Goal: Task Accomplishment & Management: Manage account settings

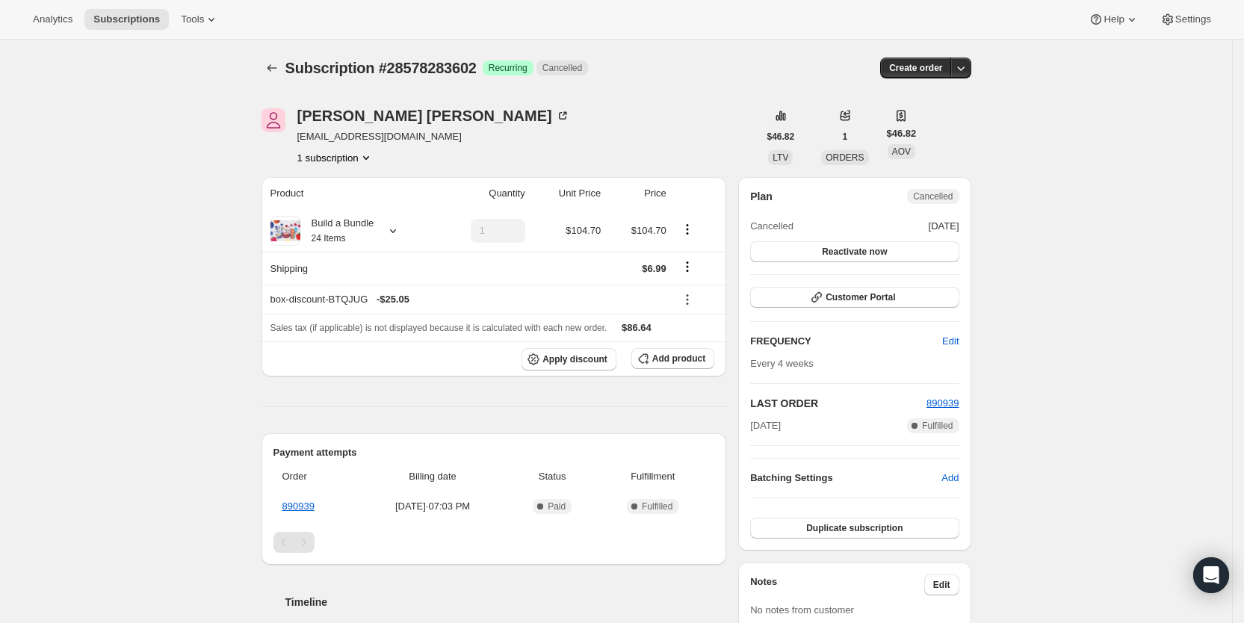
scroll to position [371, 0]
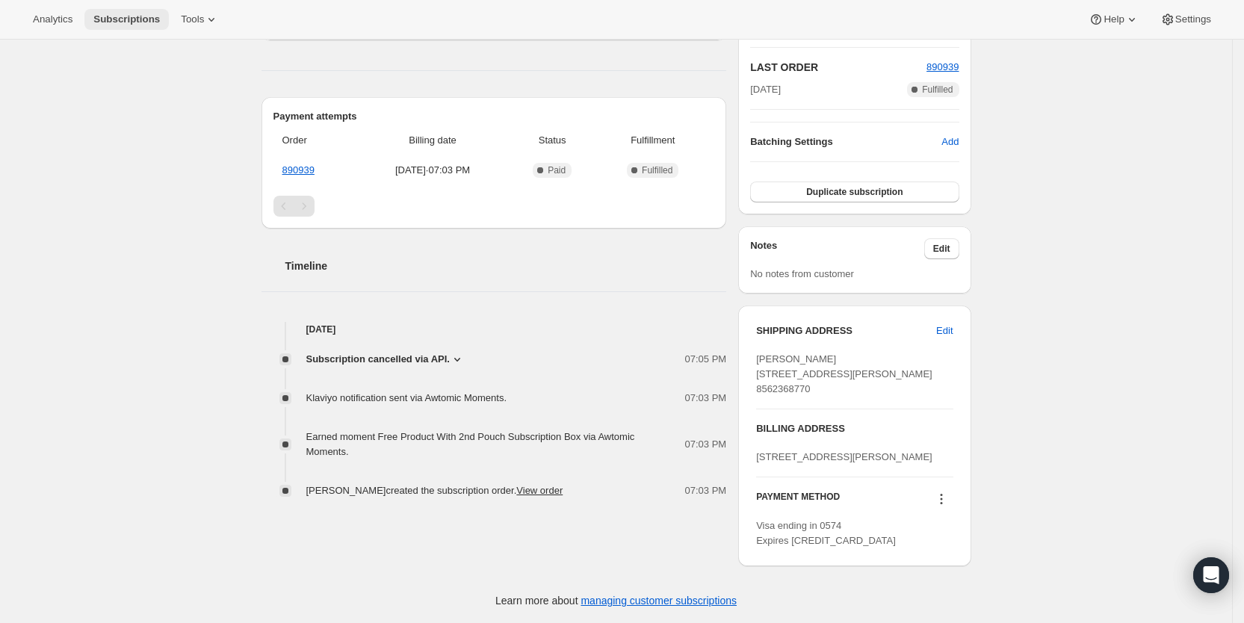
click at [132, 20] on span "Subscriptions" at bounding box center [126, 19] width 67 height 12
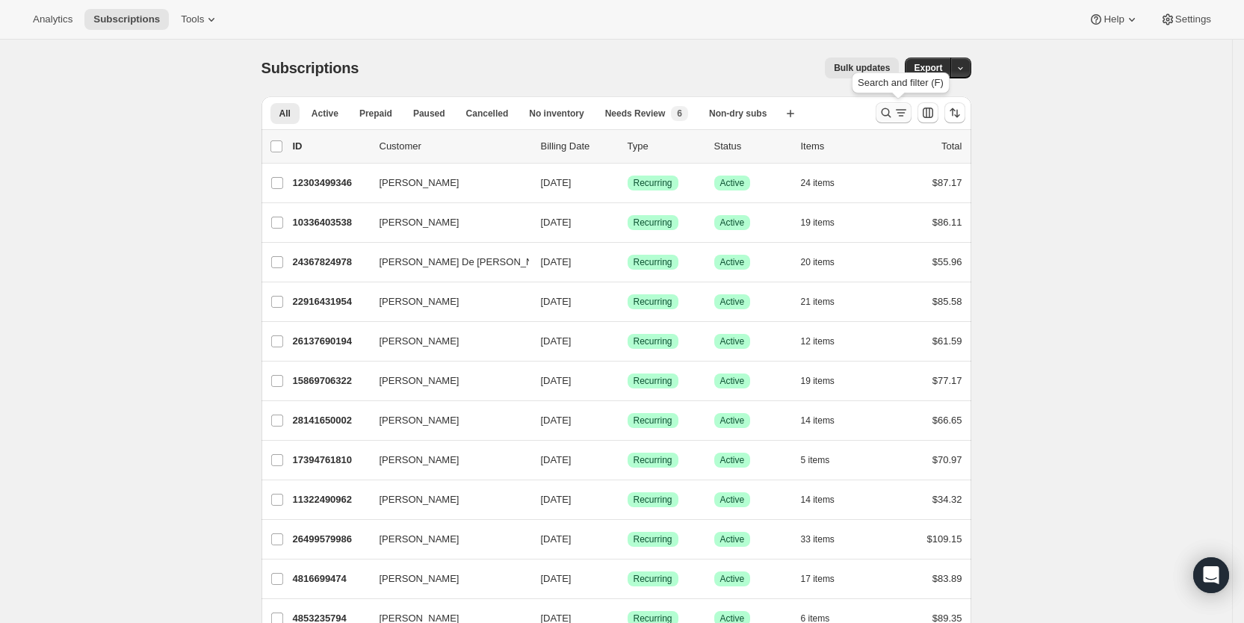
click at [905, 113] on icon "Search and filter results" at bounding box center [901, 112] width 8 height 1
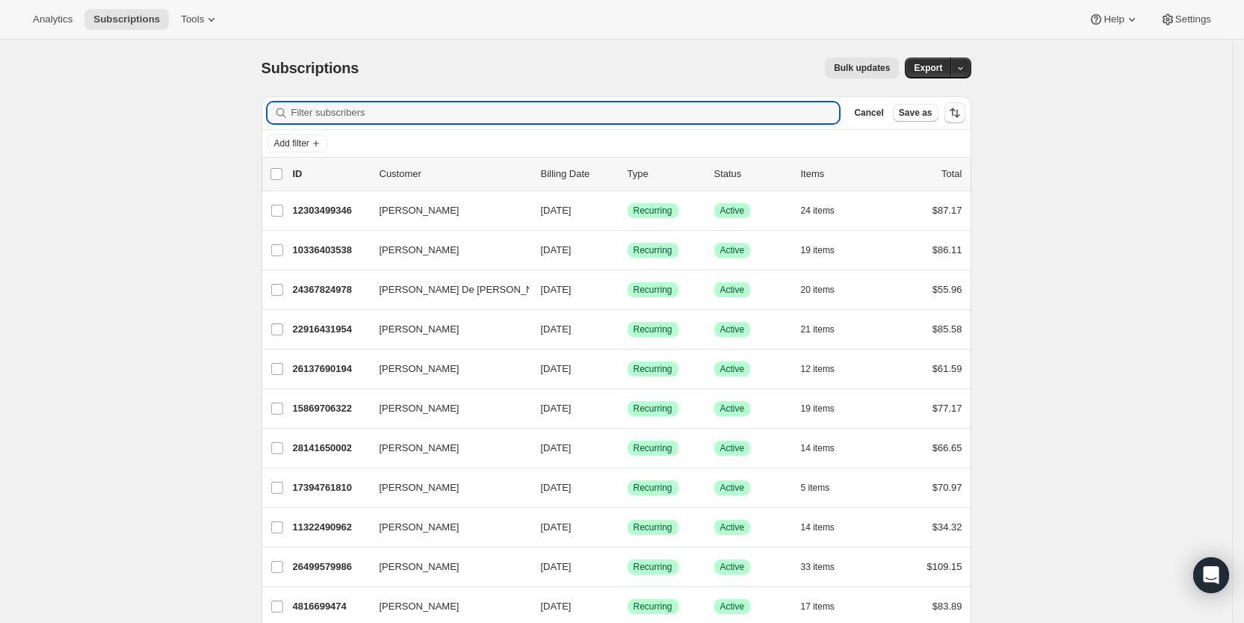
paste input "[EMAIL_ADDRESS][DOMAIN_NAME]"
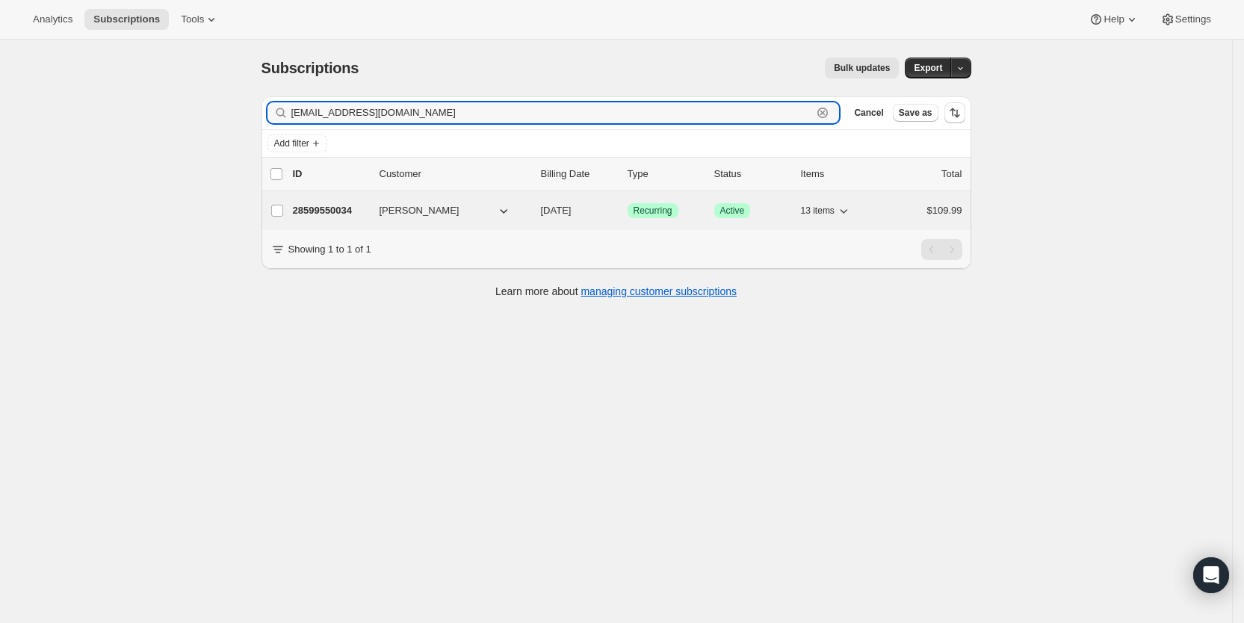
type input "[EMAIL_ADDRESS][DOMAIN_NAME]"
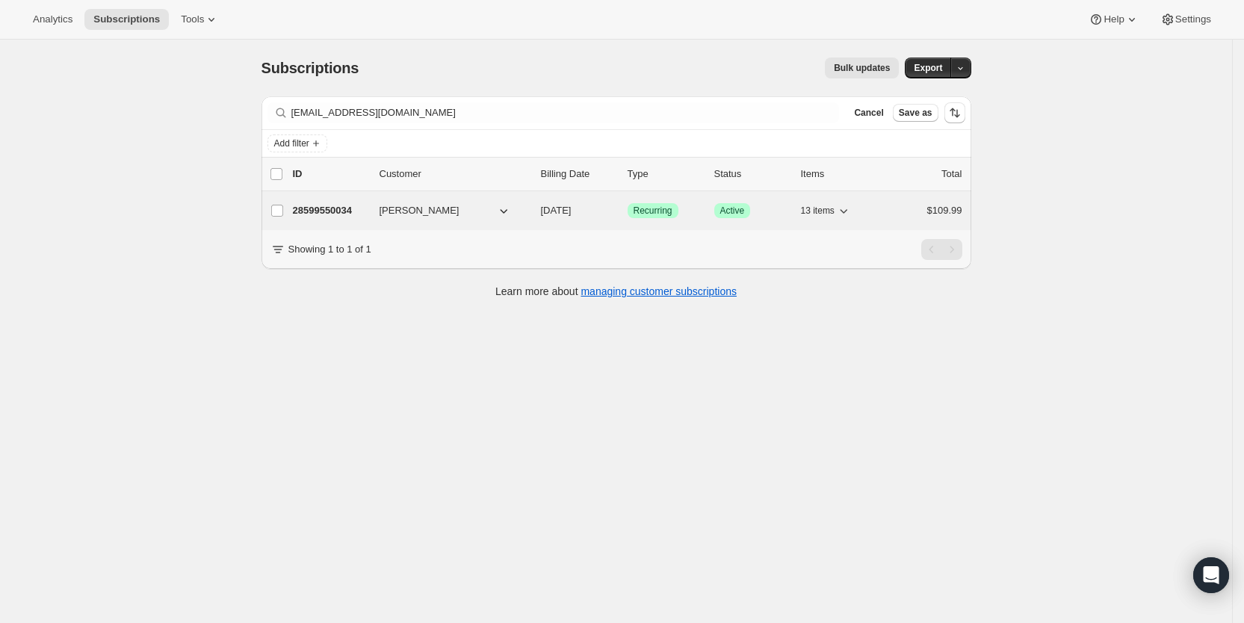
click at [572, 214] on span "[DATE]" at bounding box center [556, 210] width 31 height 11
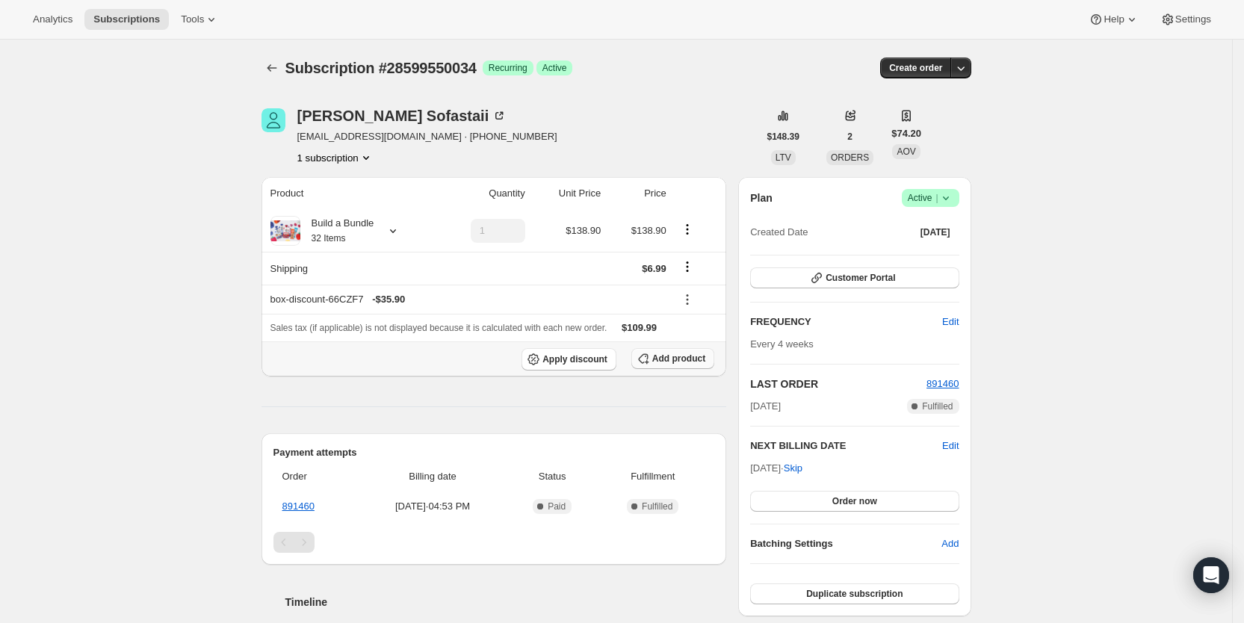
click at [684, 353] on span "Add product" at bounding box center [679, 359] width 53 height 12
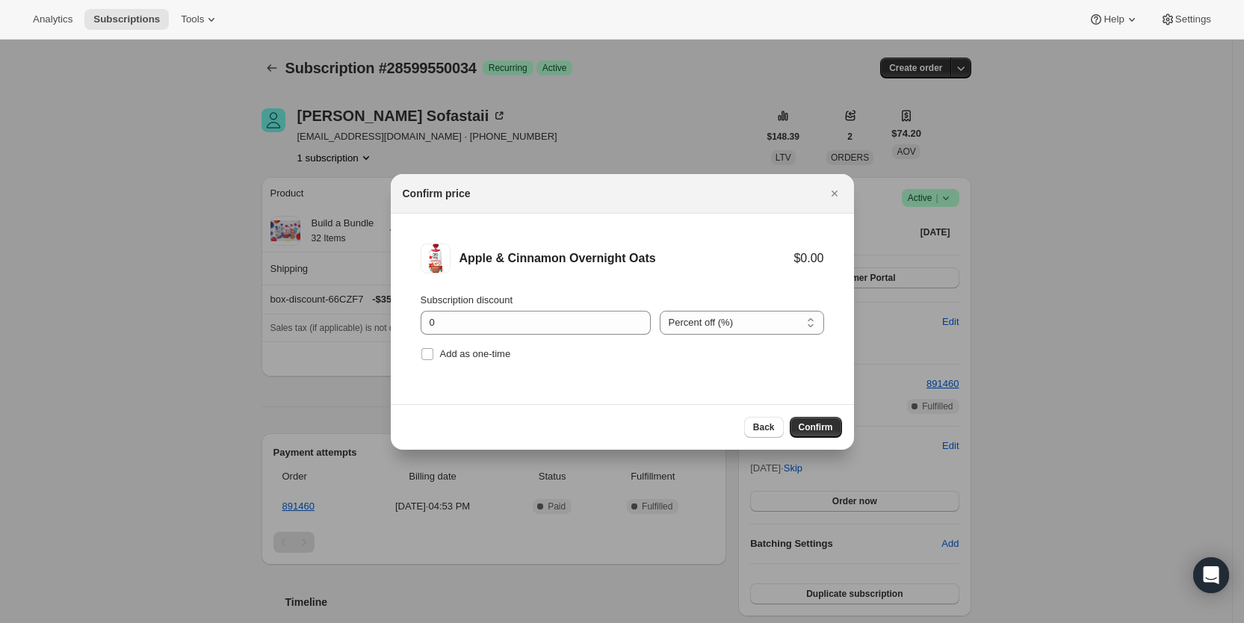
drag, startPoint x: 430, startPoint y: 352, endPoint x: 612, endPoint y: 399, distance: 188.4
click at [431, 353] on input "Add as one-time" at bounding box center [428, 354] width 12 height 12
checkbox input "true"
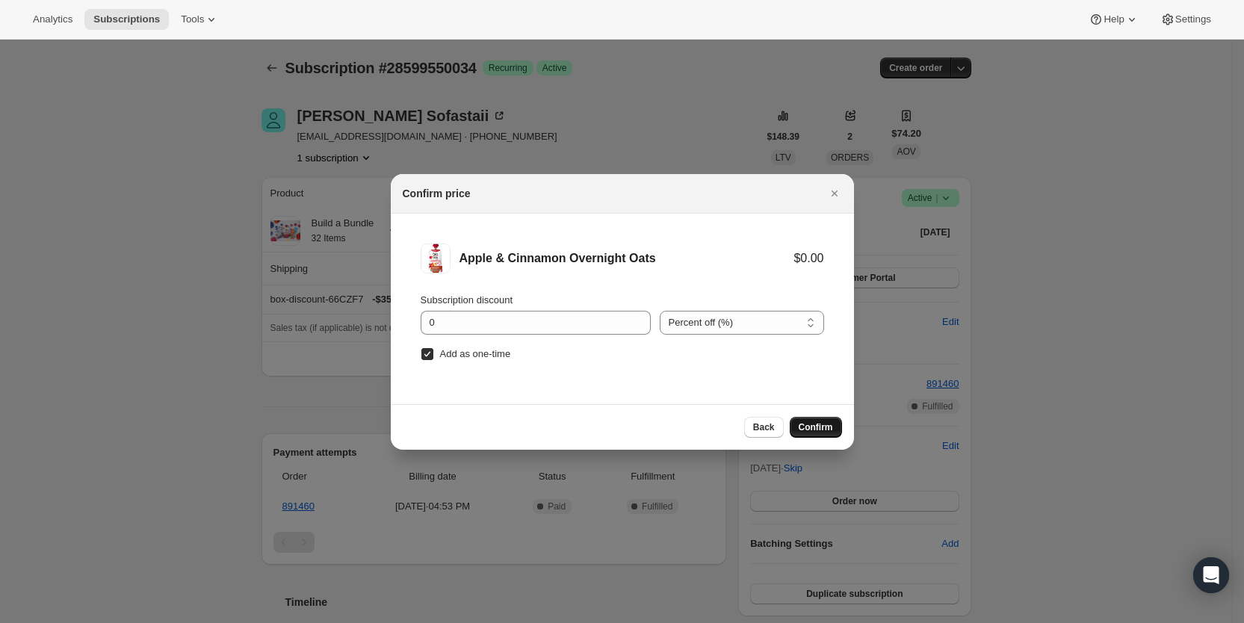
click at [827, 431] on span "Confirm" at bounding box center [816, 428] width 34 height 12
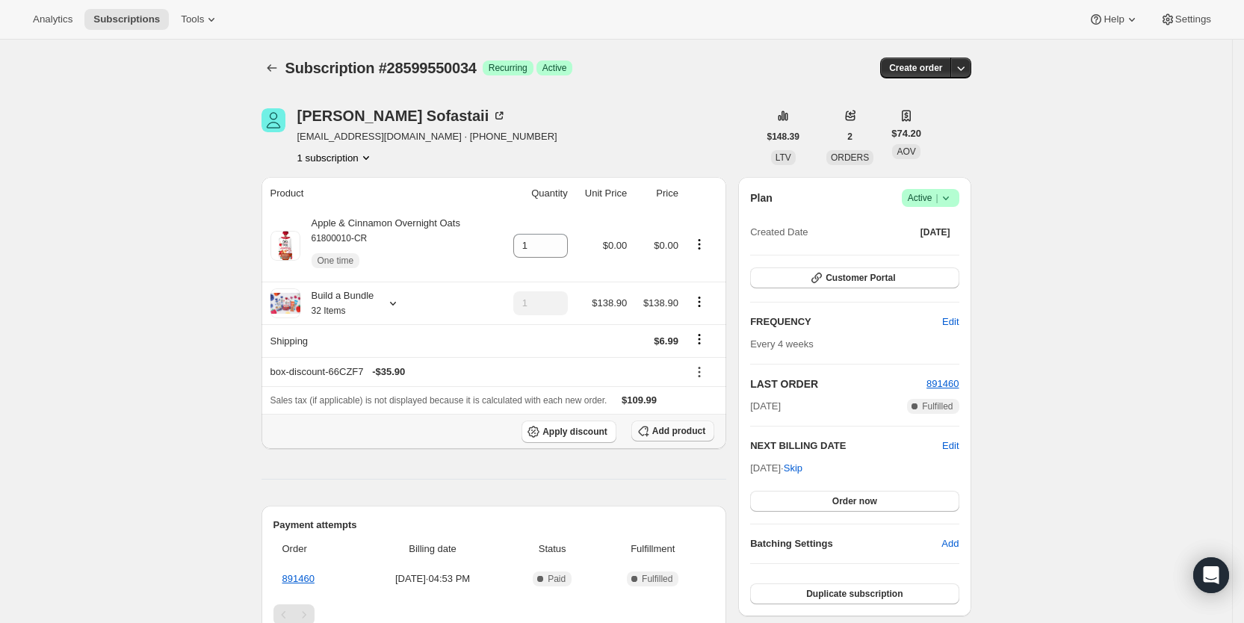
click at [678, 431] on span "Add product" at bounding box center [679, 431] width 53 height 12
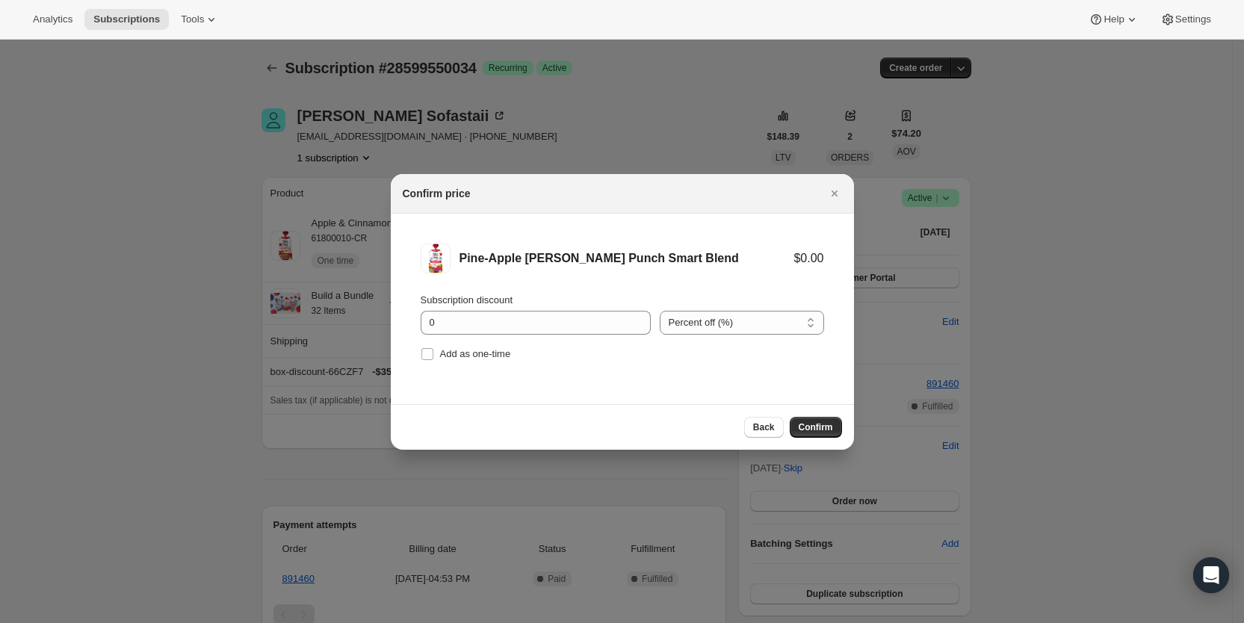
drag, startPoint x: 423, startPoint y: 353, endPoint x: 529, endPoint y: 377, distance: 108.8
click at [428, 353] on input "Add as one-time" at bounding box center [428, 354] width 12 height 12
checkbox input "true"
click at [818, 428] on span "Confirm" at bounding box center [816, 428] width 34 height 12
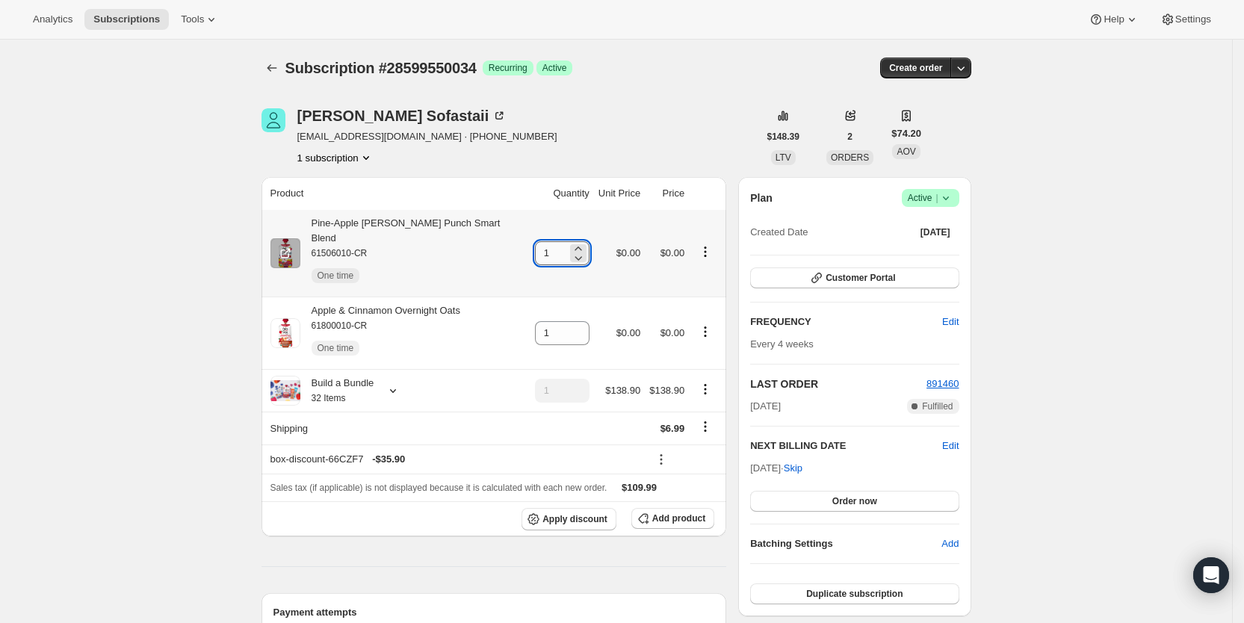
click at [541, 244] on input "1" at bounding box center [551, 253] width 32 height 24
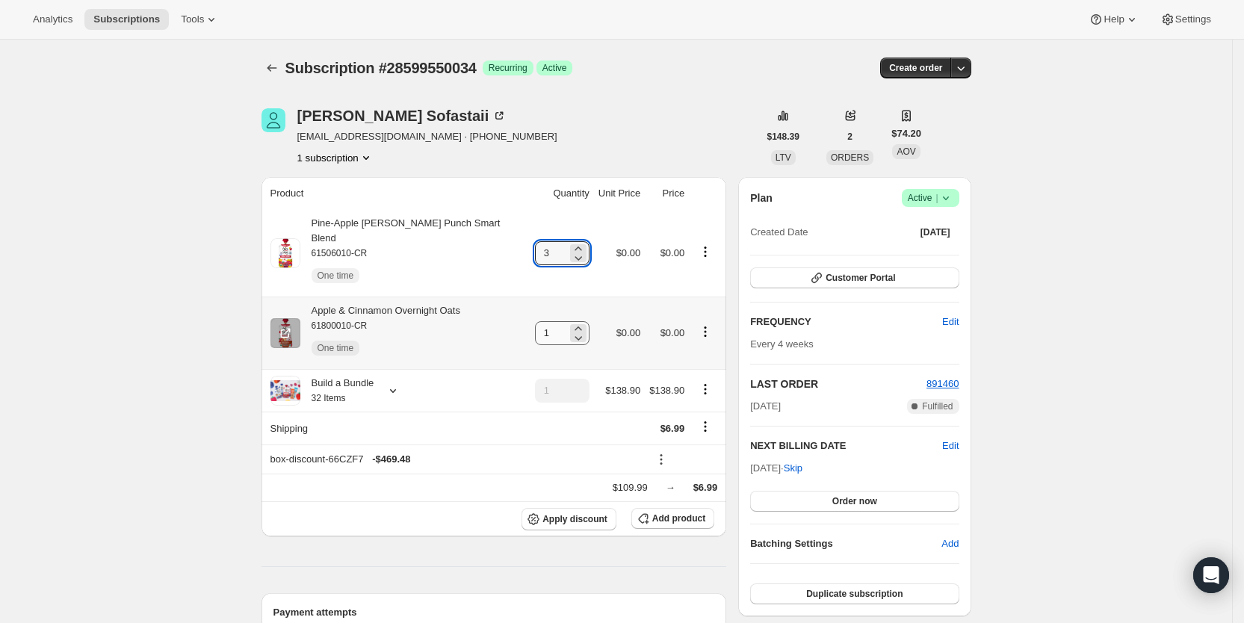
type input "3"
drag, startPoint x: 532, startPoint y: 318, endPoint x: 542, endPoint y: 315, distance: 10.0
click at [542, 321] on input "1" at bounding box center [551, 333] width 32 height 24
type input "3"
drag, startPoint x: 664, startPoint y: 81, endPoint x: 731, endPoint y: 7, distance: 100.1
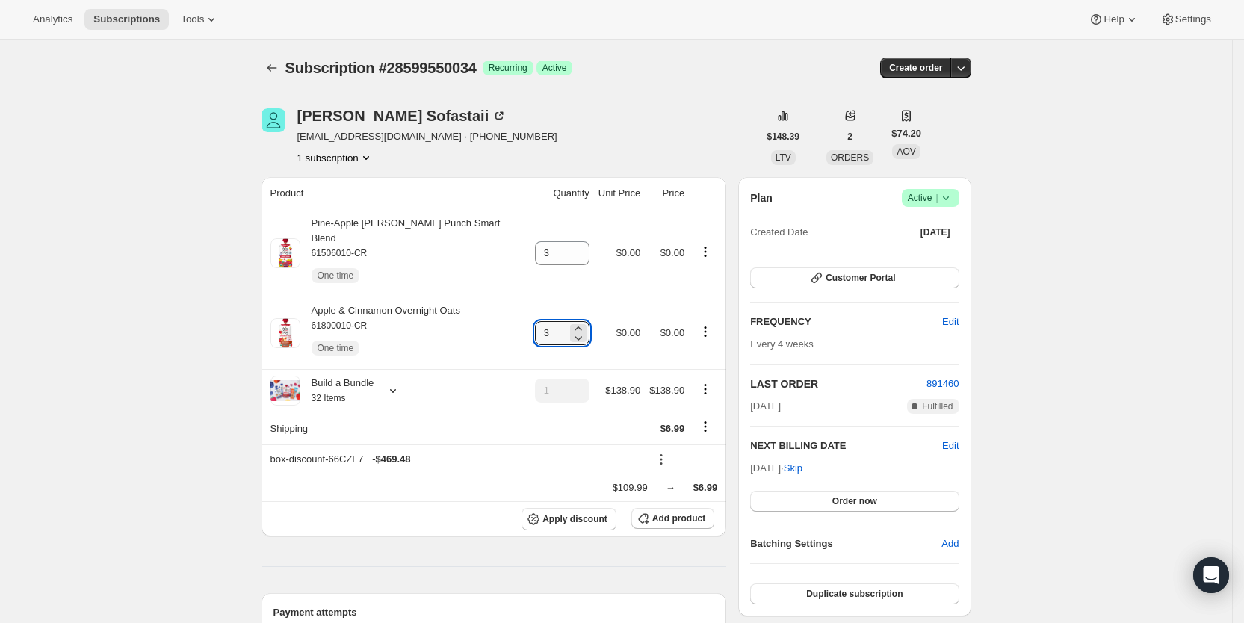
click at [675, 75] on div "Subscription #28599550034. This page is ready Subscription #28599550034 Success…" at bounding box center [617, 68] width 710 height 57
drag, startPoint x: 629, startPoint y: 118, endPoint x: 706, endPoint y: 46, distance: 105.8
click at [636, 113] on div "[PERSON_NAME] [EMAIL_ADDRESS][DOMAIN_NAME] · [PHONE_NUMBER] 1 subscription" at bounding box center [510, 136] width 497 height 57
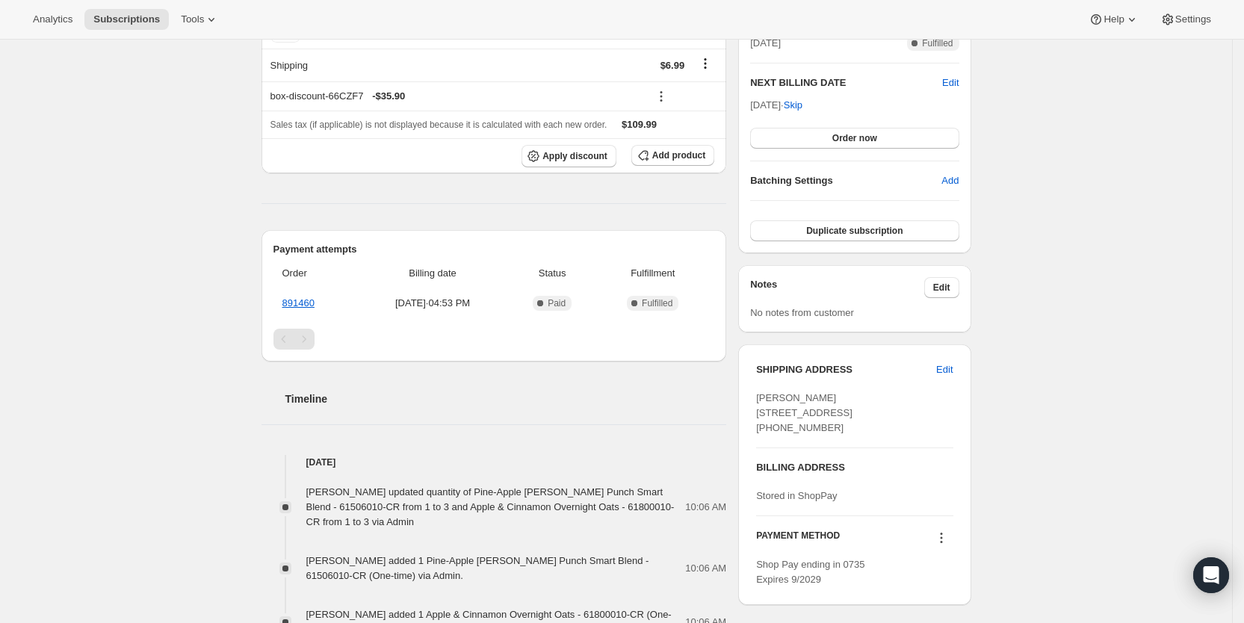
scroll to position [380, 0]
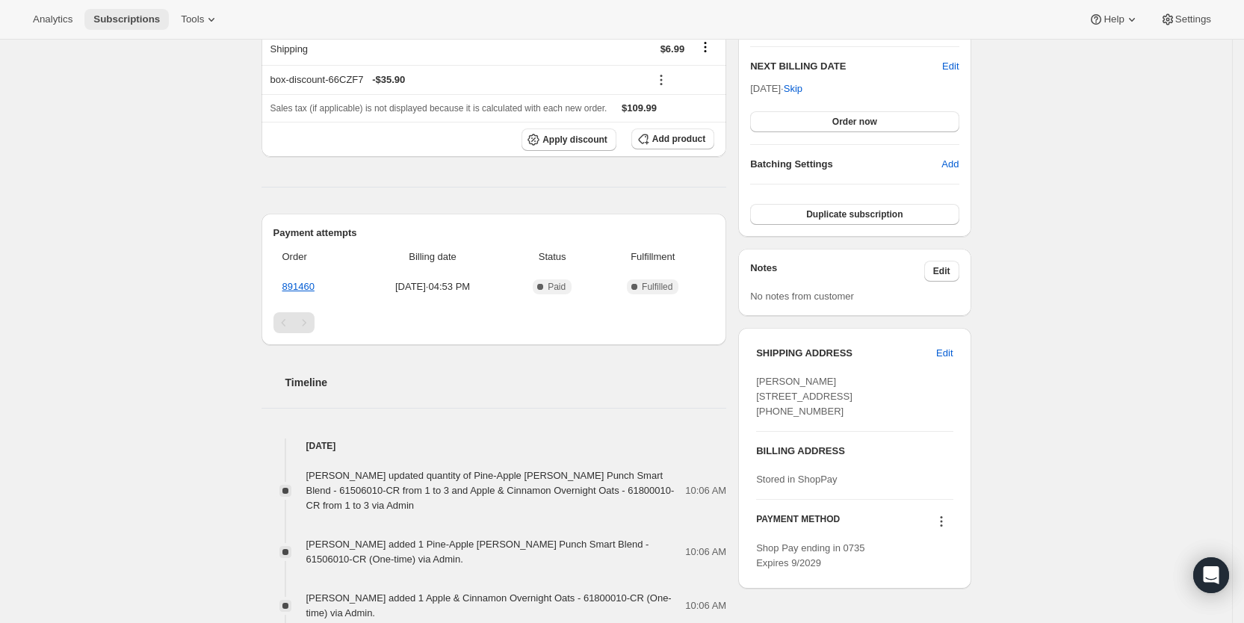
click at [135, 26] on button "Subscriptions" at bounding box center [126, 19] width 84 height 21
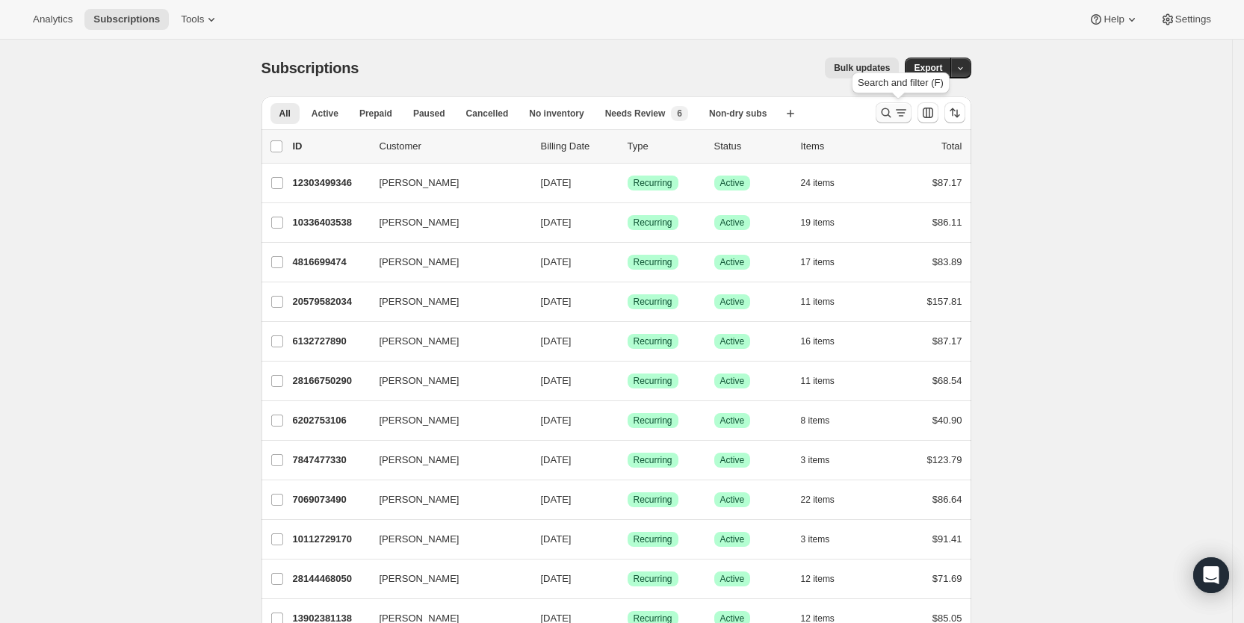
click at [907, 105] on icon "Search and filter results" at bounding box center [901, 112] width 15 height 15
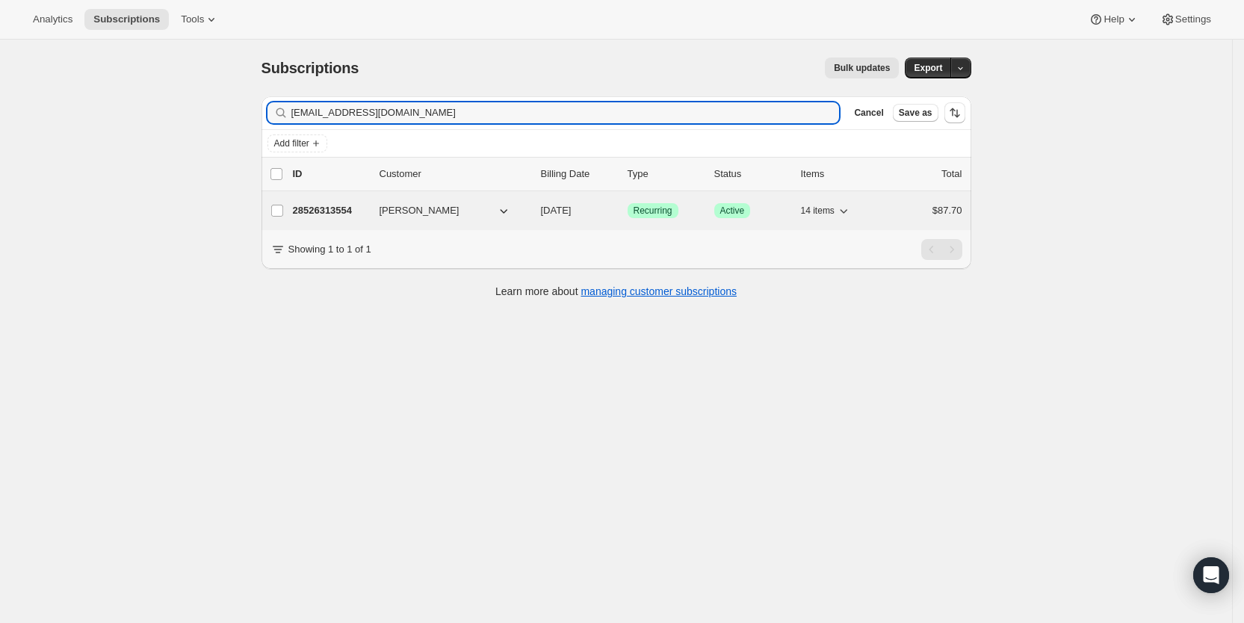
type input "[EMAIL_ADDRESS][DOMAIN_NAME]"
click at [572, 211] on span "[DATE]" at bounding box center [556, 210] width 31 height 11
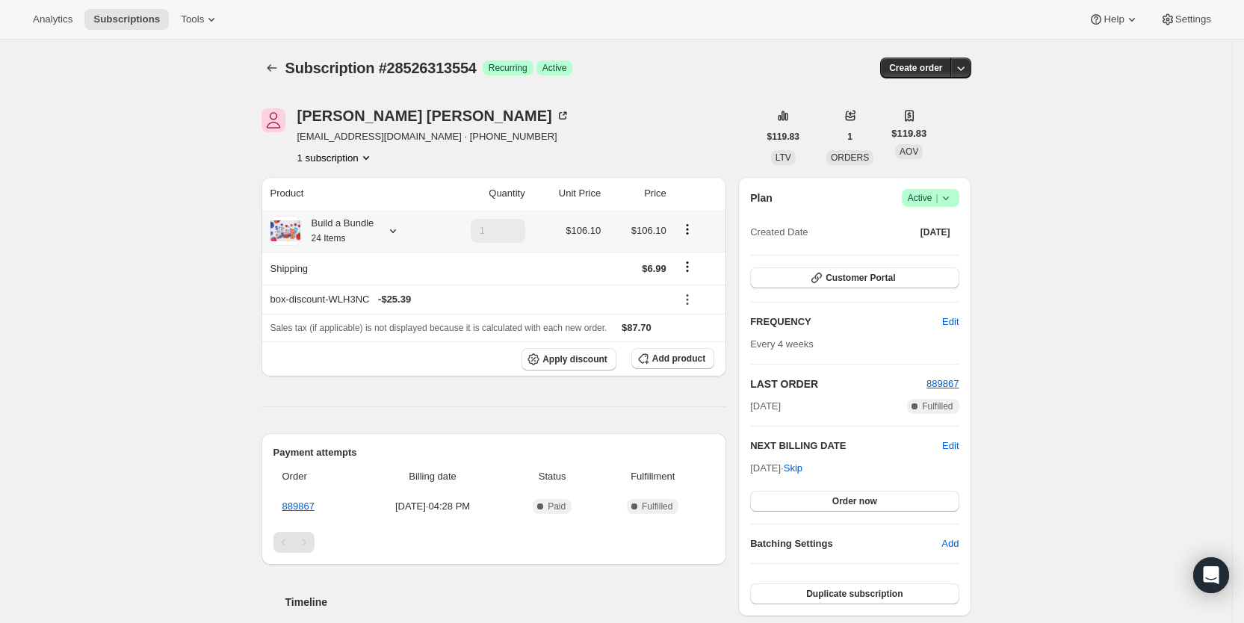
click at [395, 231] on icon at bounding box center [393, 230] width 15 height 15
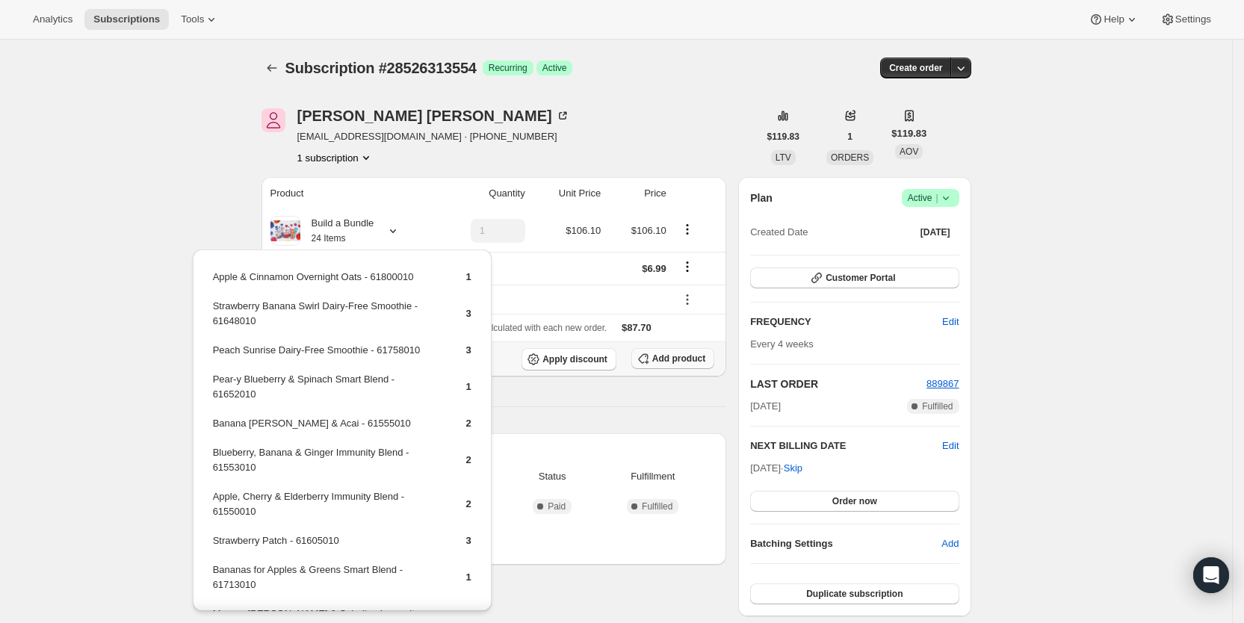
click at [686, 363] on span "Add product" at bounding box center [679, 359] width 53 height 12
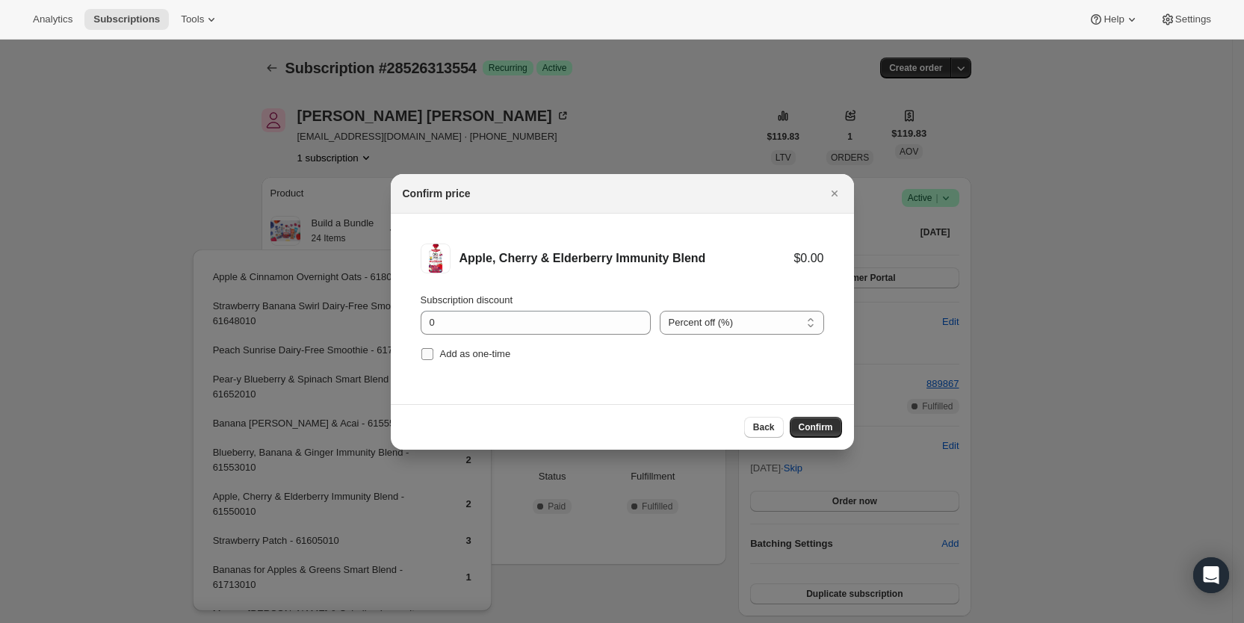
click at [425, 354] on input "Add as one-time" at bounding box center [428, 354] width 12 height 12
checkbox input "true"
click at [830, 426] on span "Confirm" at bounding box center [816, 428] width 34 height 12
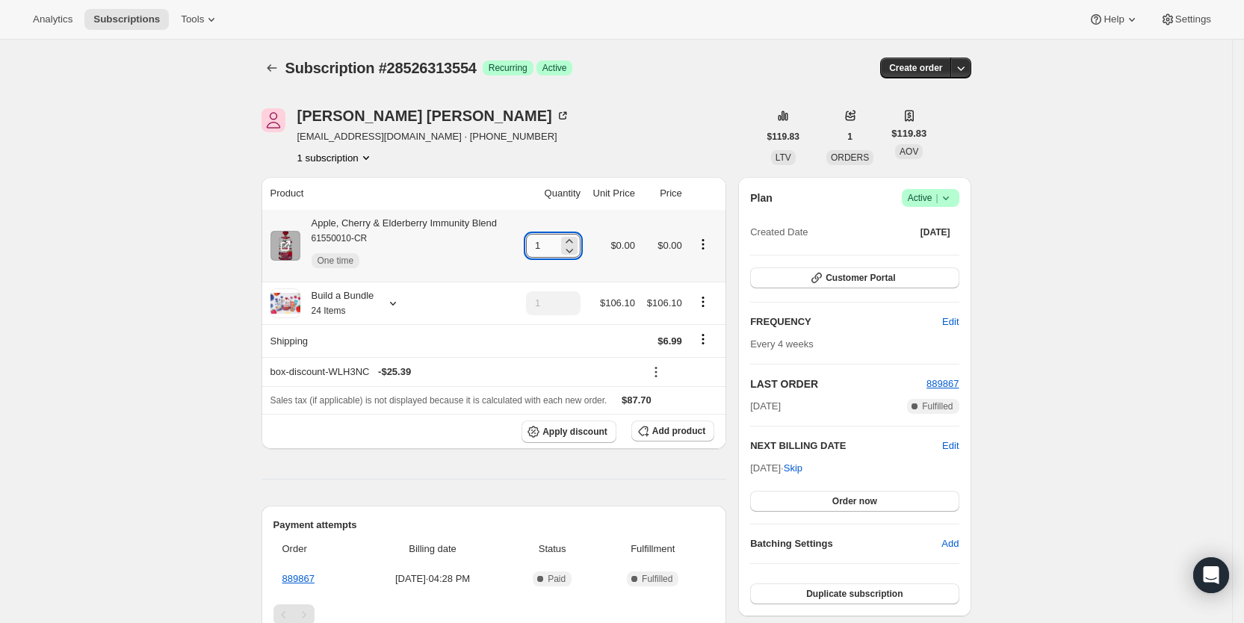
drag, startPoint x: 538, startPoint y: 244, endPoint x: 554, endPoint y: 245, distance: 15.7
click at [554, 245] on input "1" at bounding box center [542, 246] width 32 height 24
type input "3"
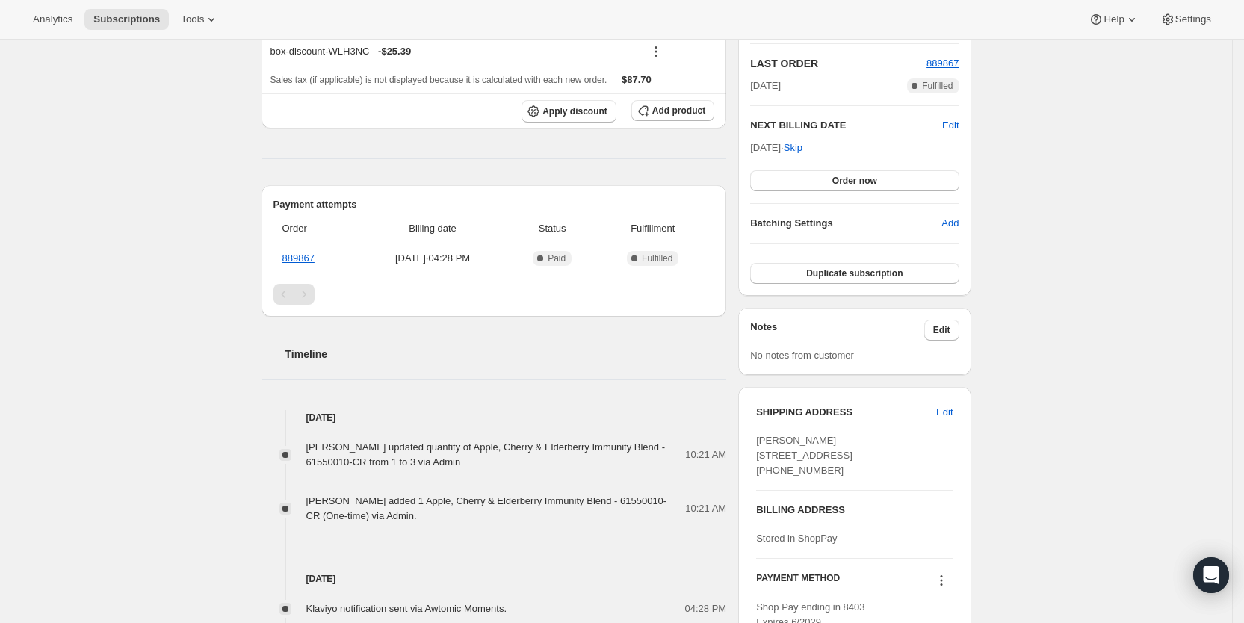
scroll to position [327, 0]
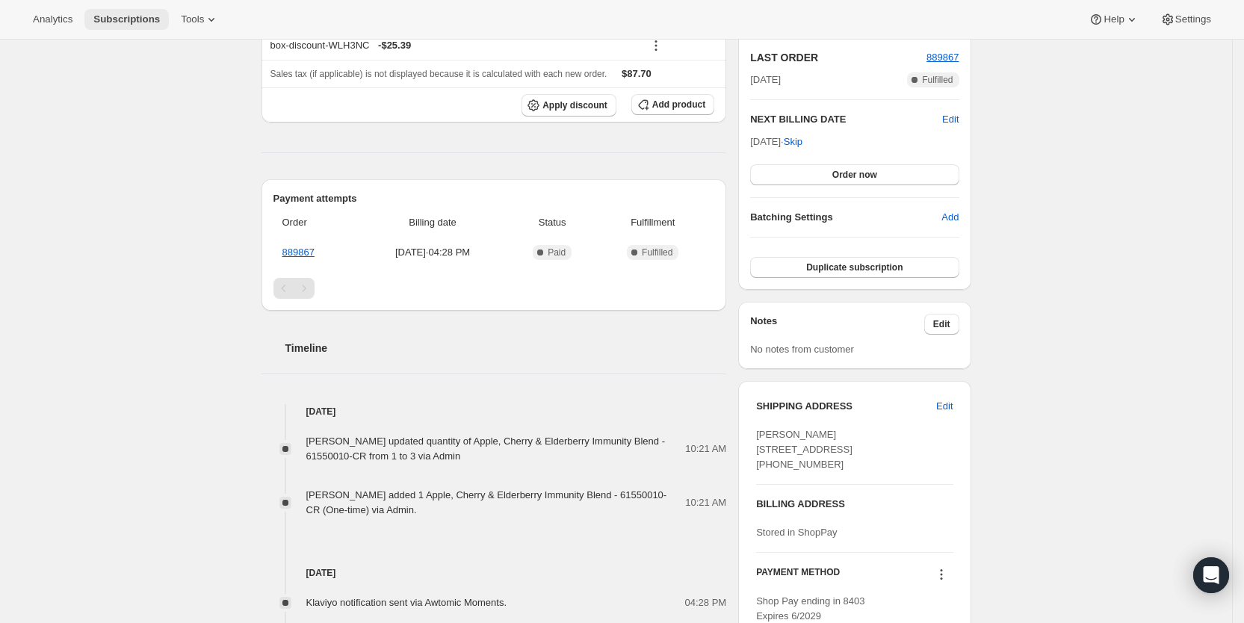
click at [131, 19] on span "Subscriptions" at bounding box center [126, 19] width 67 height 12
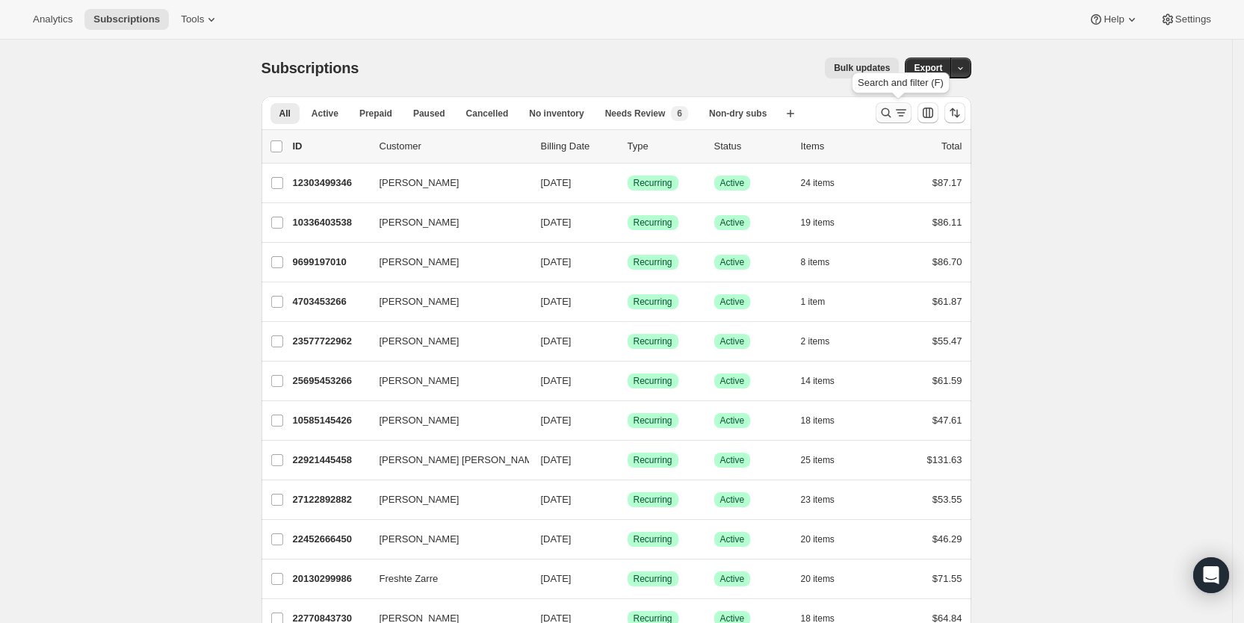
click at [901, 110] on icon "Search and filter results" at bounding box center [901, 112] width 15 height 15
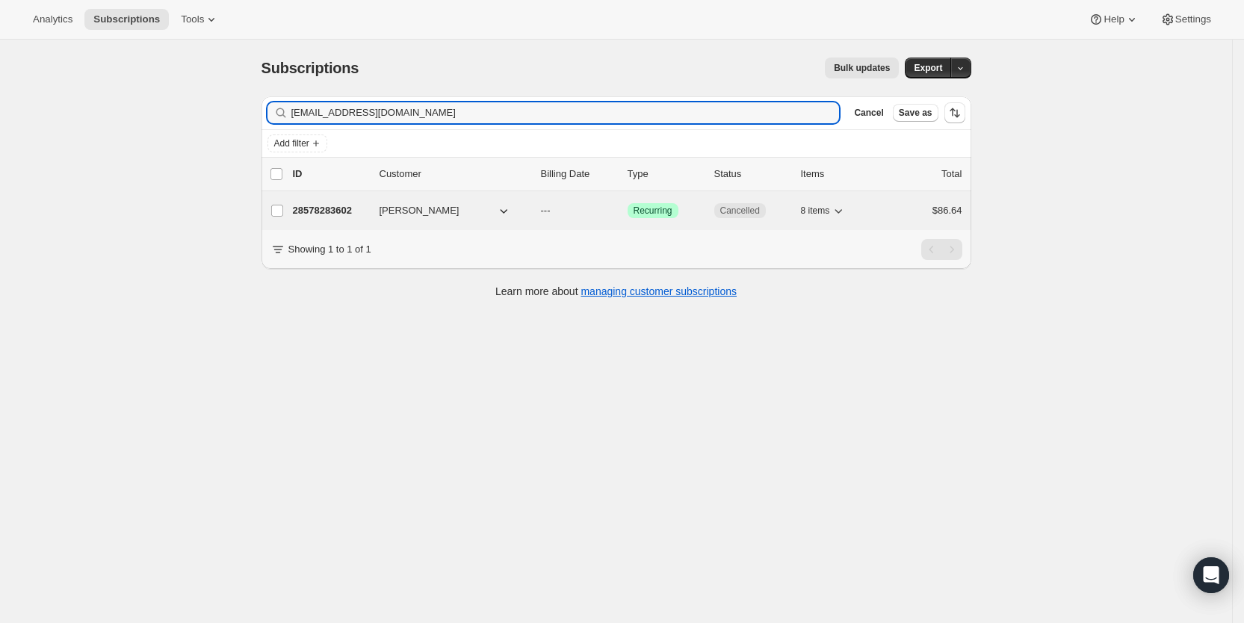
type input "[EMAIL_ADDRESS][DOMAIN_NAME]"
click at [547, 213] on span "---" at bounding box center [546, 210] width 10 height 11
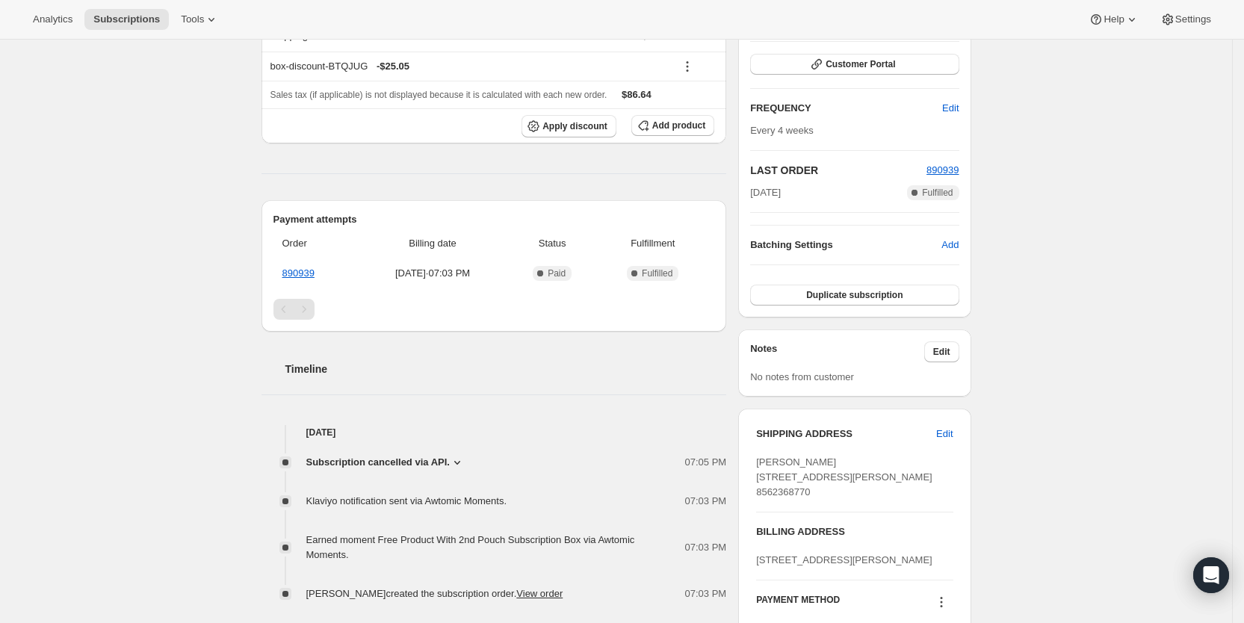
scroll to position [236, 0]
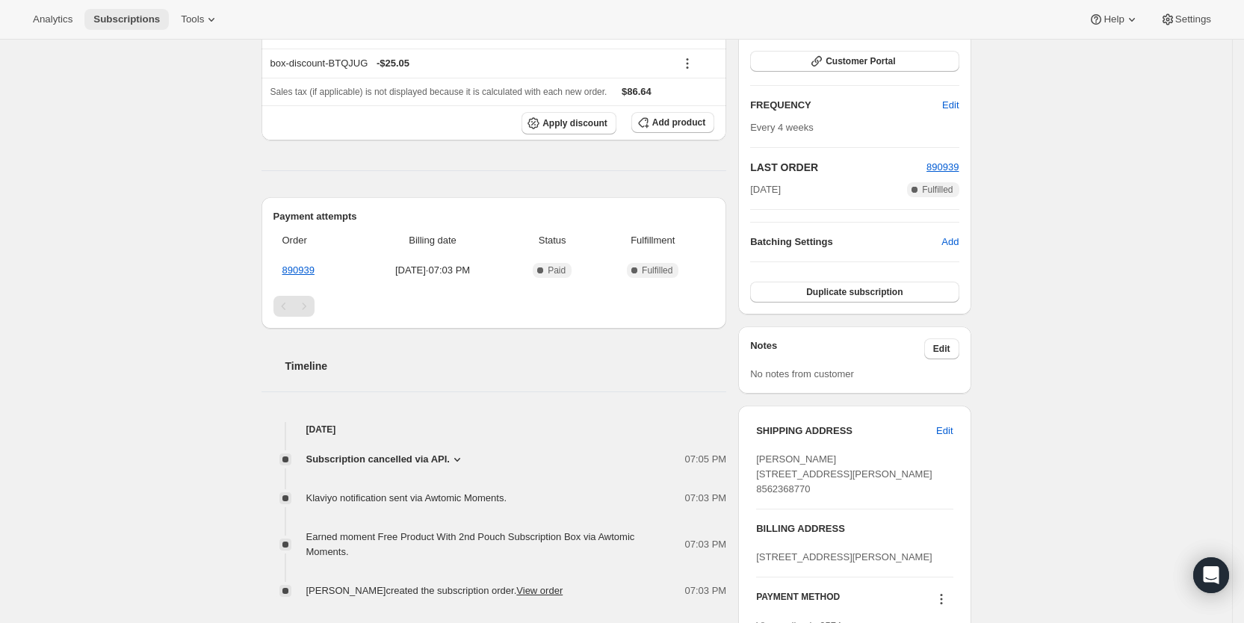
click at [137, 15] on span "Subscriptions" at bounding box center [126, 19] width 67 height 12
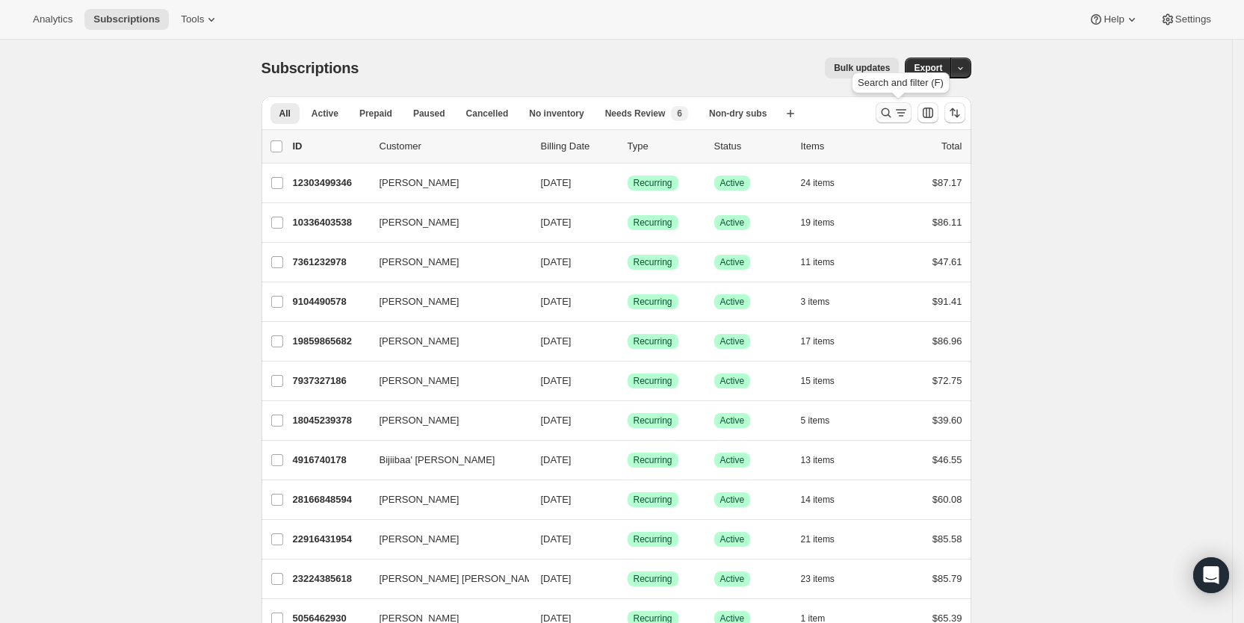
click at [907, 107] on icon "Search and filter results" at bounding box center [901, 112] width 15 height 15
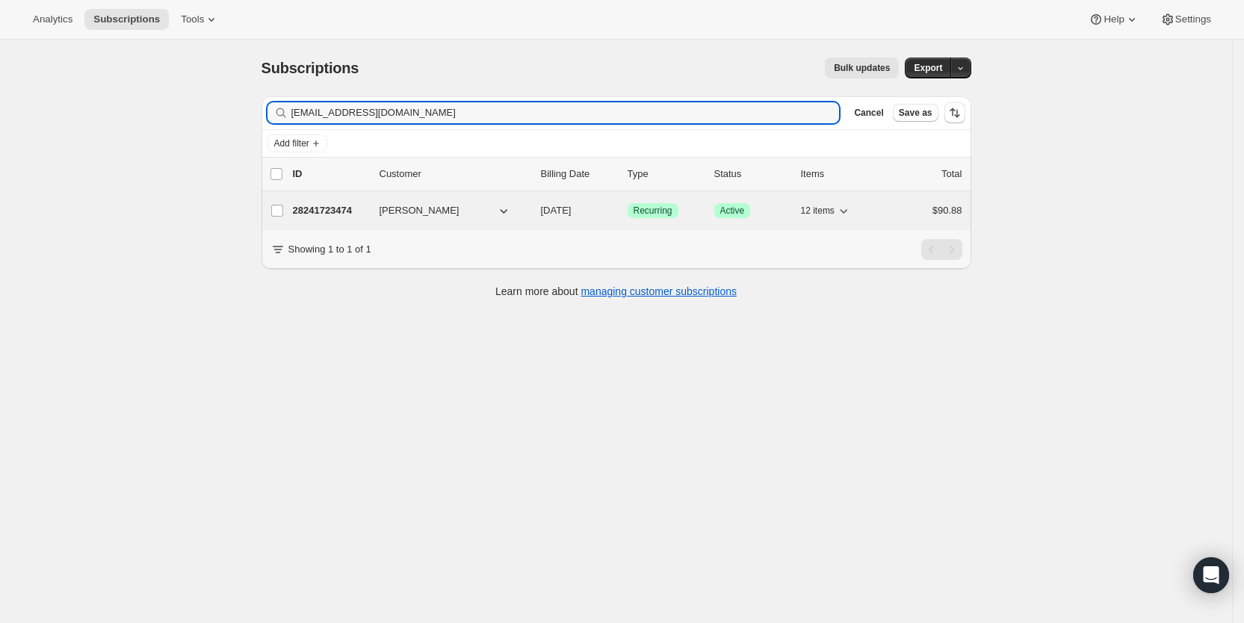
type input "[EMAIL_ADDRESS][DOMAIN_NAME]"
click at [572, 209] on span "[DATE]" at bounding box center [556, 210] width 31 height 11
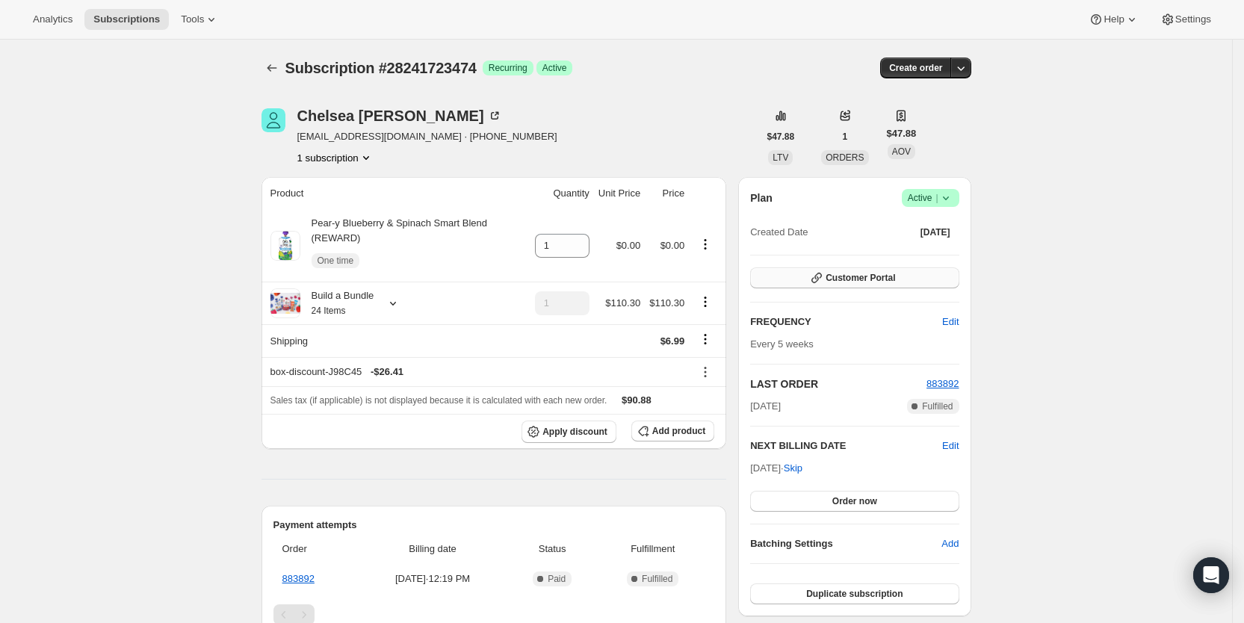
click at [883, 274] on span "Customer Portal" at bounding box center [861, 278] width 70 height 12
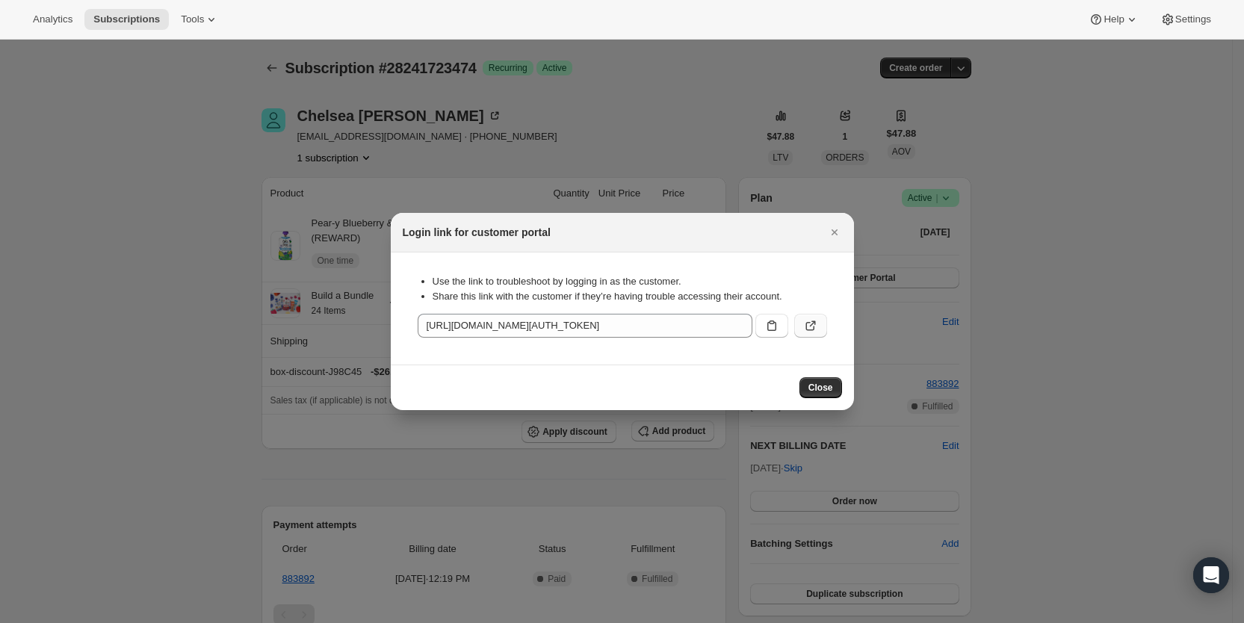
click at [817, 325] on icon ":rfb3:" at bounding box center [811, 325] width 15 height 15
